Goal: Find specific page/section

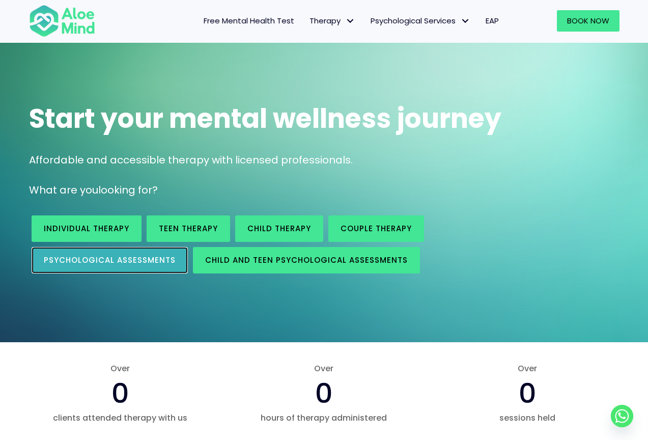
click at [120, 251] on link "Psychological assessments" at bounding box center [110, 260] width 156 height 26
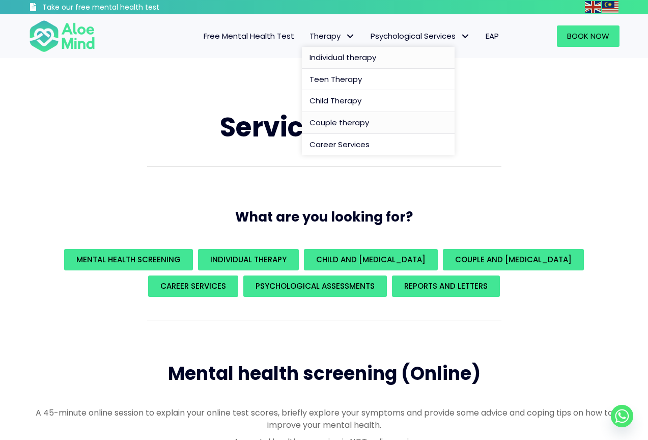
click at [339, 59] on span "Individual therapy" at bounding box center [343, 57] width 67 height 11
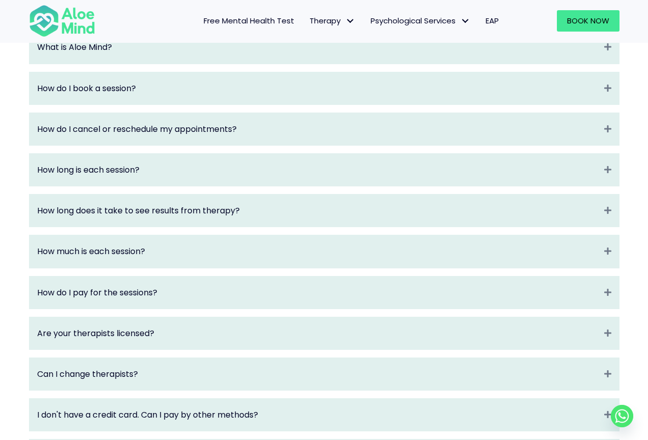
scroll to position [1130, 0]
click at [69, 28] on img at bounding box center [62, 21] width 66 height 34
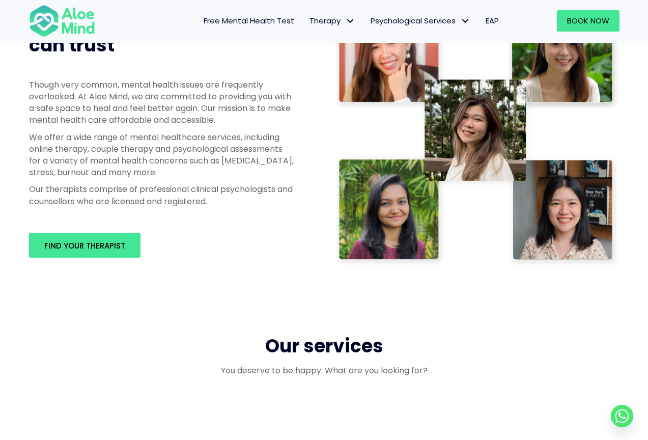
scroll to position [549, 0]
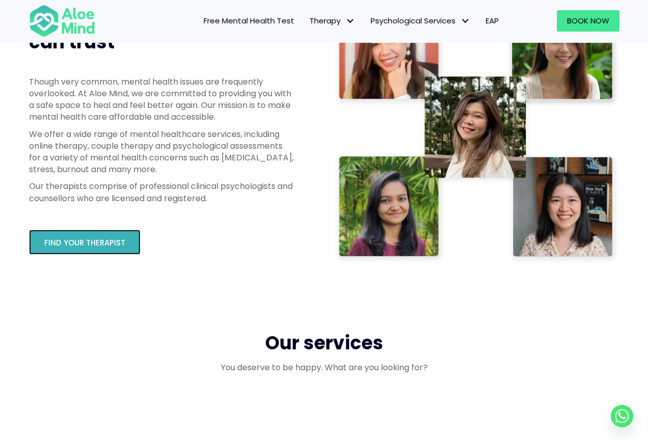
click at [95, 248] on link "Find your therapist" at bounding box center [85, 242] width 112 height 25
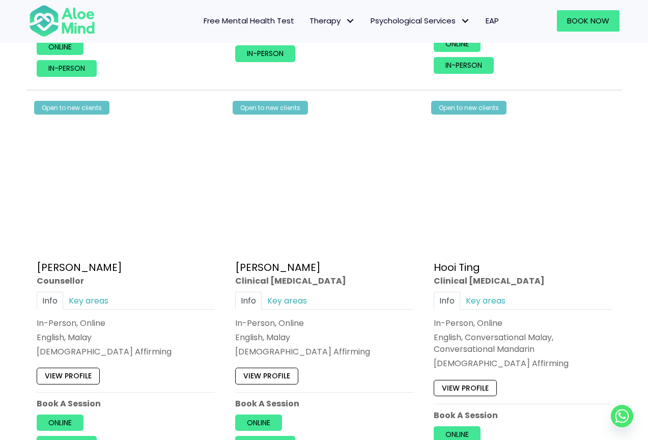
scroll to position [1646, 0]
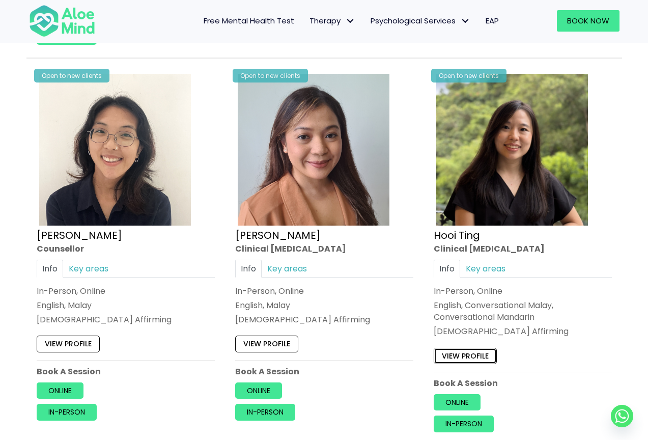
click at [483, 357] on link "View profile" at bounding box center [465, 355] width 63 height 16
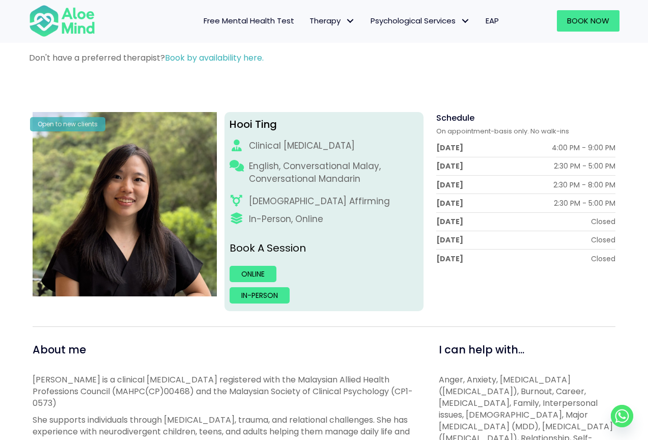
scroll to position [73, 0]
